Goal: Task Accomplishment & Management: Manage account settings

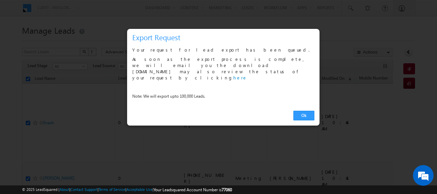
click at [305, 111] on link "Ok" at bounding box center [303, 116] width 21 height 10
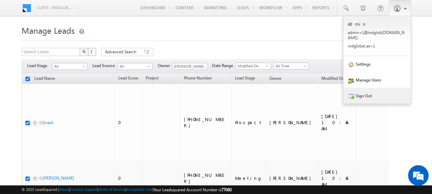
click at [370, 90] on link "Sign Out" at bounding box center [376, 96] width 67 height 16
